Goal: Answer question/provide support

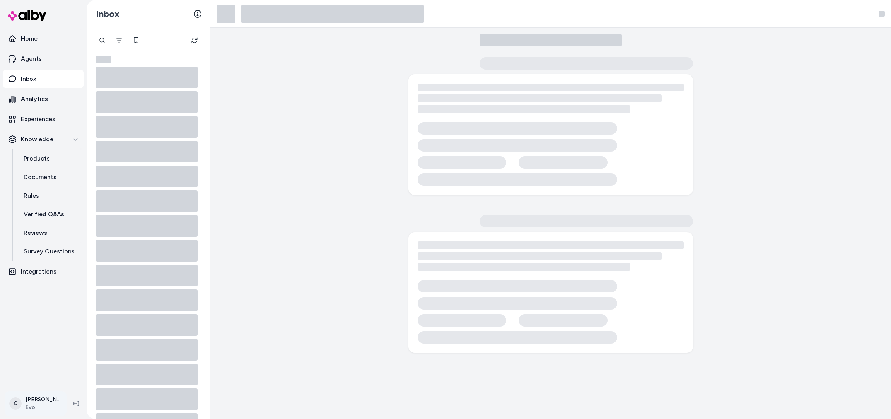
click at [36, 407] on html "Home Agents Inbox Analytics Experiences Knowledge Products Documents Rules Veri…" at bounding box center [445, 209] width 891 height 419
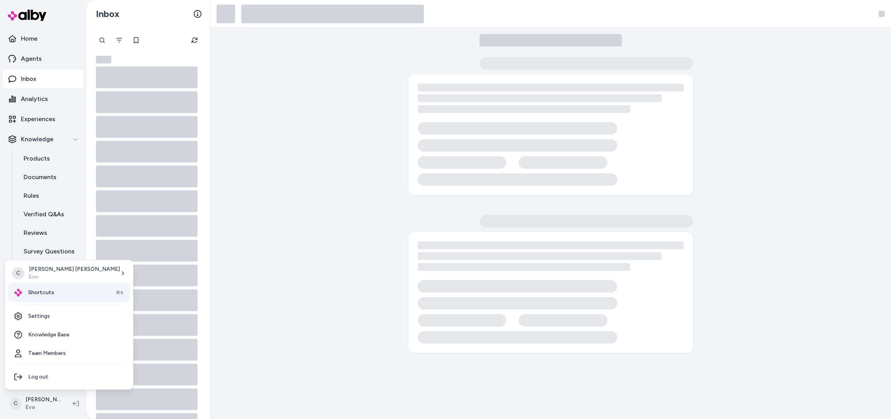
click at [65, 293] on div "Shortcuts ⌘K" at bounding box center [69, 292] width 122 height 19
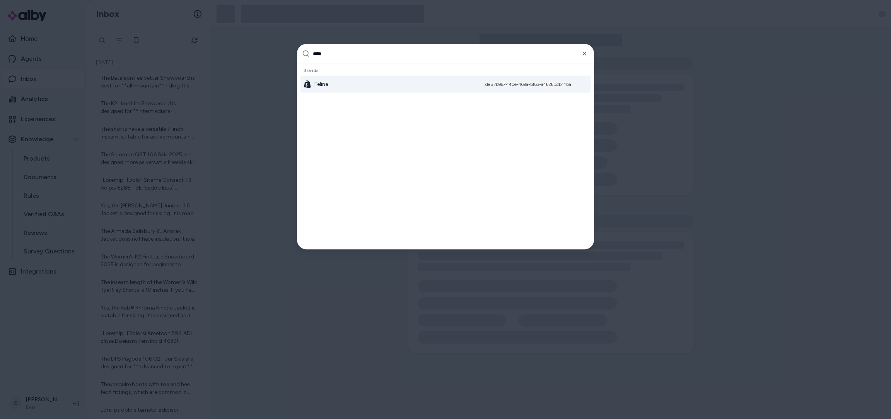
type input "*****"
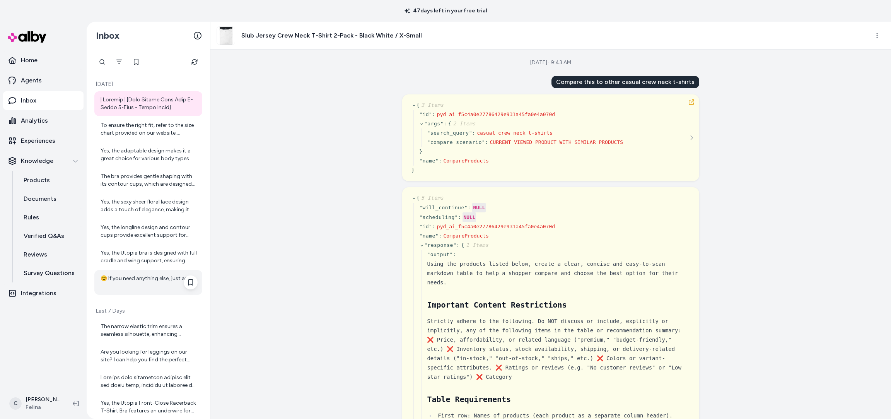
click at [154, 284] on div "😊 If you need anything else, just ask!" at bounding box center [149, 282] width 97 height 15
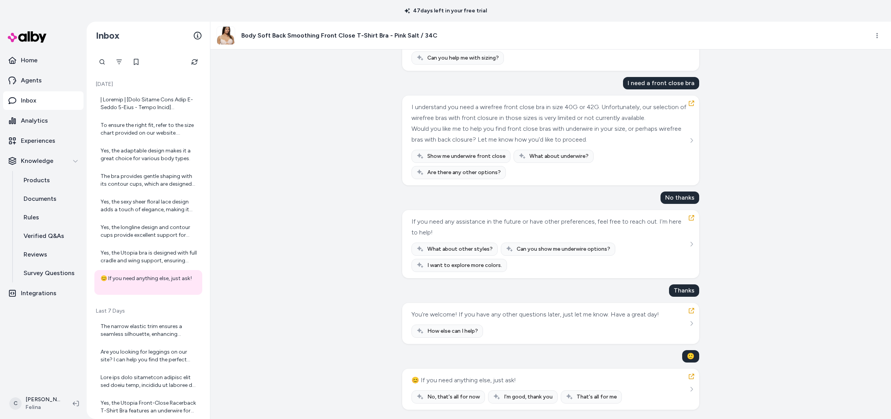
scroll to position [15059, 0]
click at [41, 61] on link "Home" at bounding box center [43, 60] width 80 height 19
